Goal: Find specific page/section: Find specific page/section

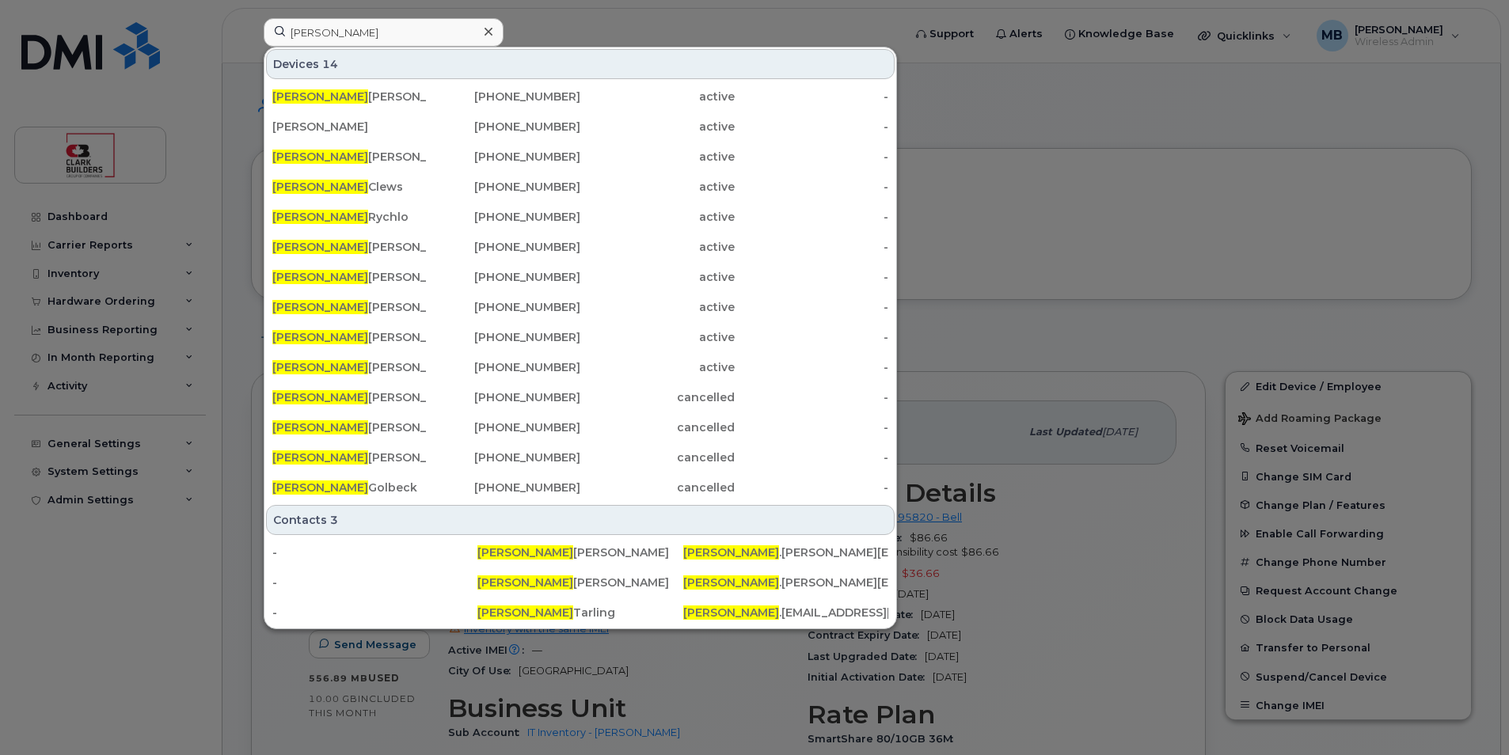
click at [343, 21] on input "Andrew" at bounding box center [384, 32] width 240 height 28
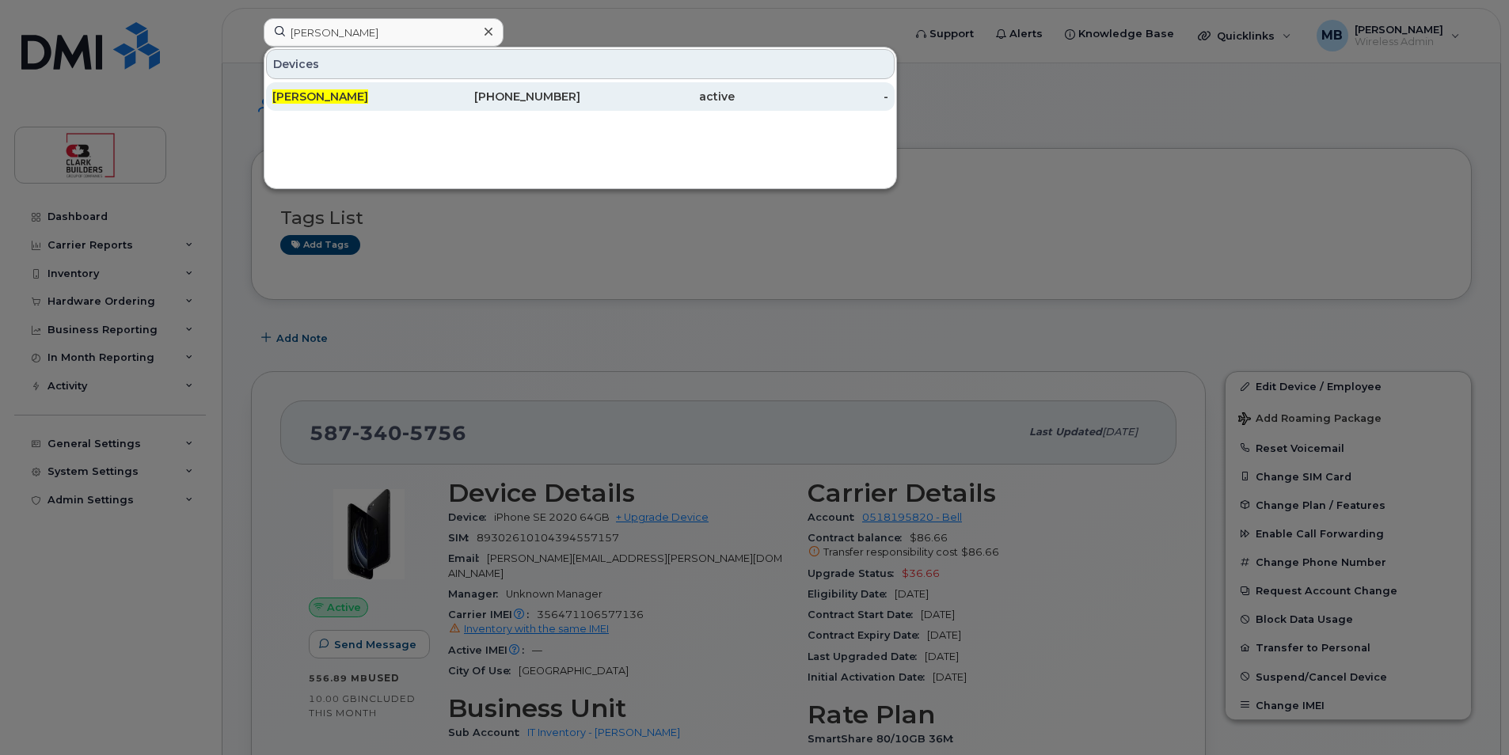
type input "Andrew martin"
click at [422, 97] on div "Andrew Martin" at bounding box center [349, 97] width 154 height 16
